Goal: Entertainment & Leisure: Browse casually

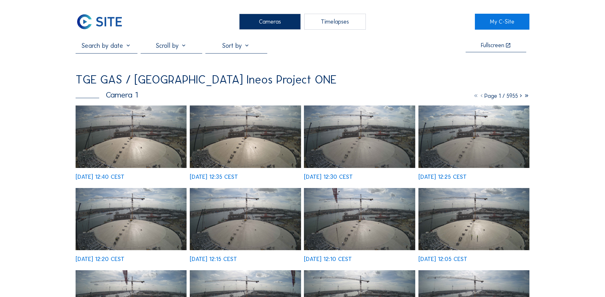
click at [135, 142] on img at bounding box center [131, 137] width 111 height 63
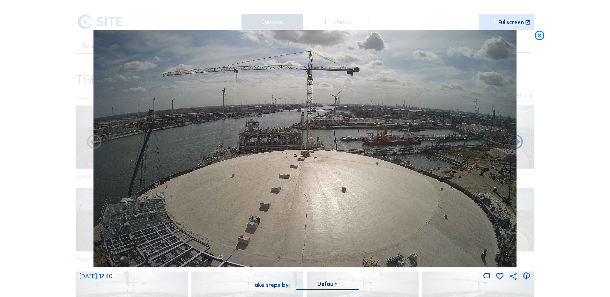
click at [541, 35] on icon at bounding box center [539, 36] width 11 height 12
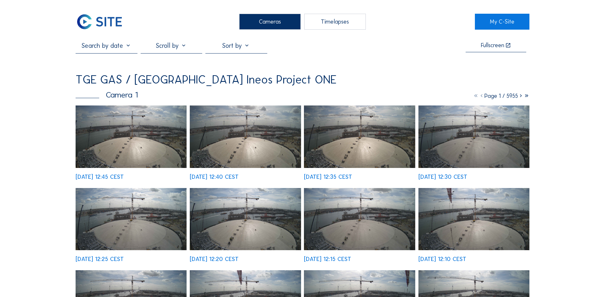
click at [138, 150] on img at bounding box center [131, 137] width 111 height 63
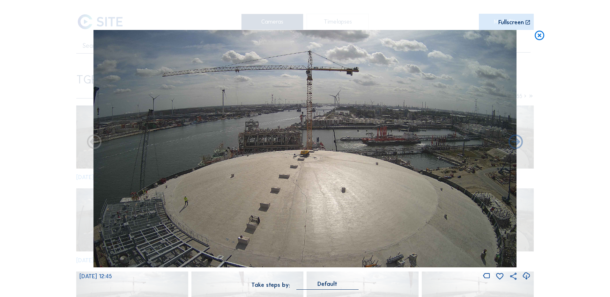
click at [111, 161] on img at bounding box center [304, 149] width 423 height 238
click at [526, 276] on icon at bounding box center [526, 276] width 9 height 11
click at [558, 77] on div "Scroll to travel through time | Press 'Alt' Button + Scroll to Zoom | Click and…" at bounding box center [305, 148] width 610 height 297
click at [537, 36] on icon at bounding box center [539, 36] width 11 height 12
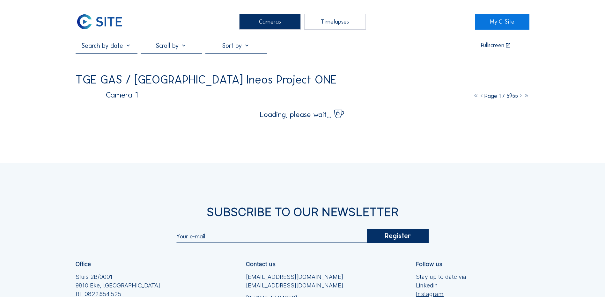
click at [40, 58] on div "Cameras Timelapses My C-Site Fullscreen TGE GAS / Antwerpen Ineos Project ONE C…" at bounding box center [302, 199] width 605 height 398
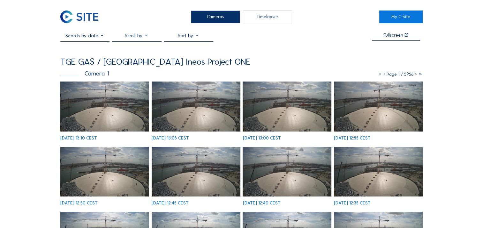
click at [109, 126] on img at bounding box center [104, 107] width 89 height 50
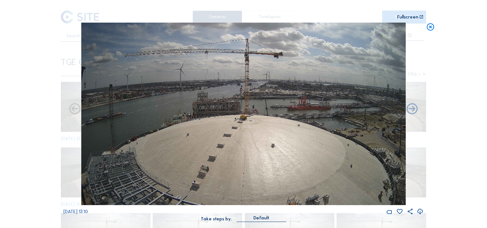
click at [307, 135] on img at bounding box center [243, 114] width 325 height 183
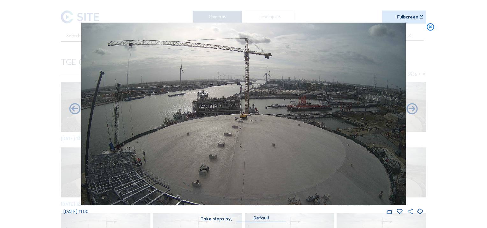
click at [432, 26] on icon at bounding box center [430, 27] width 9 height 9
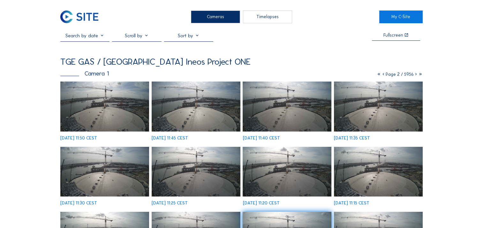
click at [376, 77] on icon at bounding box center [378, 74] width 4 height 5
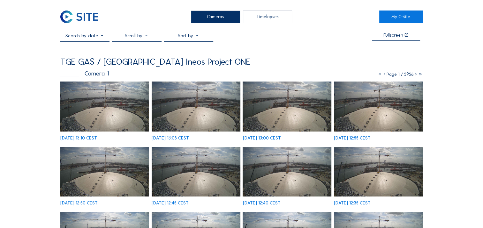
click at [310, 18] on div "Cameras Timelapses" at bounding box center [241, 17] width 275 height 13
click at [125, 12] on div "Cameras Timelapses" at bounding box center [241, 17] width 275 height 13
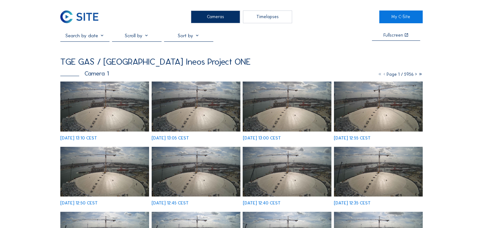
click at [150, 17] on div "Cameras Timelapses" at bounding box center [241, 17] width 275 height 13
click at [332, 11] on div "Cameras Timelapses" at bounding box center [241, 17] width 275 height 13
